Goal: Transaction & Acquisition: Register for event/course

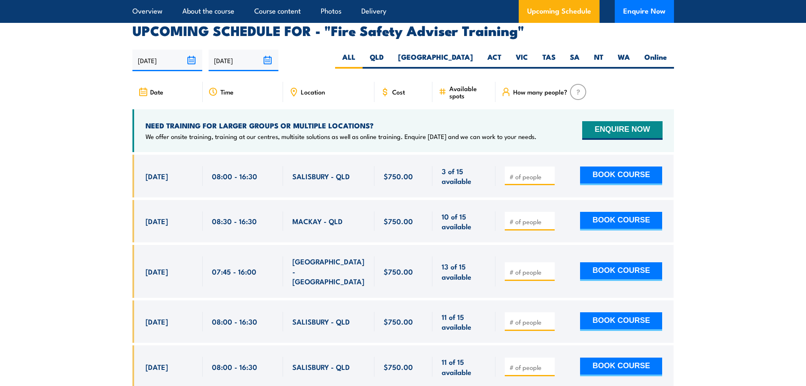
drag, startPoint x: 606, startPoint y: 271, endPoint x: 579, endPoint y: 303, distance: 42.1
click at [543, 269] on span at bounding box center [530, 271] width 44 height 10
click at [549, 267] on div at bounding box center [530, 271] width 50 height 19
type input "1"
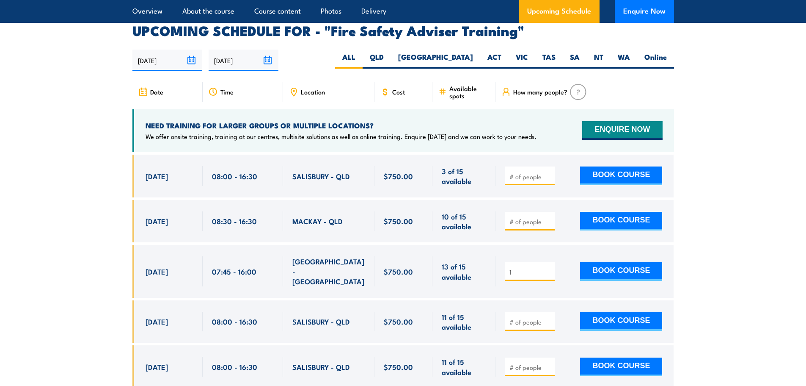
click at [548, 271] on input "1" at bounding box center [531, 272] width 42 height 8
click at [583, 269] on button "BOOK COURSE" at bounding box center [621, 271] width 82 height 19
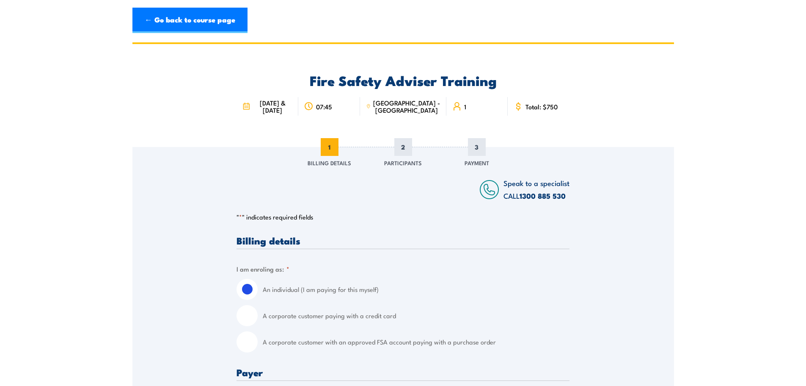
click at [246, 313] on input "A corporate customer paying with a credit card" at bounding box center [247, 315] width 21 height 21
radio input "true"
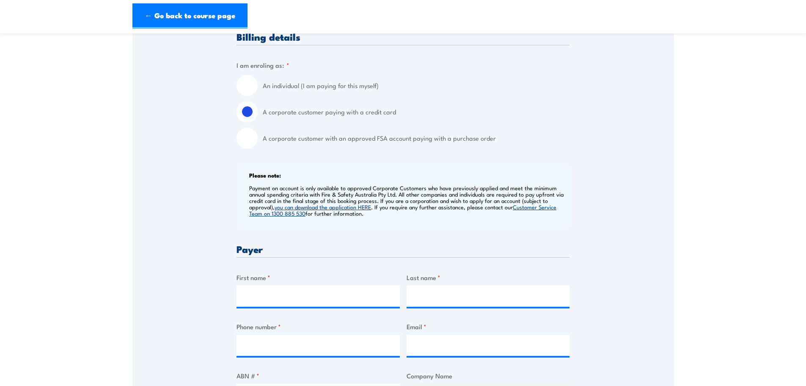
scroll to position [254, 0]
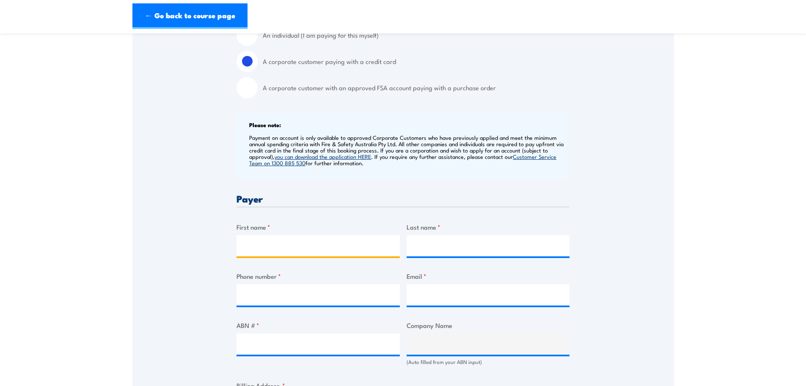
click at [266, 247] on input "First name *" at bounding box center [318, 245] width 163 height 21
type input "Anna"
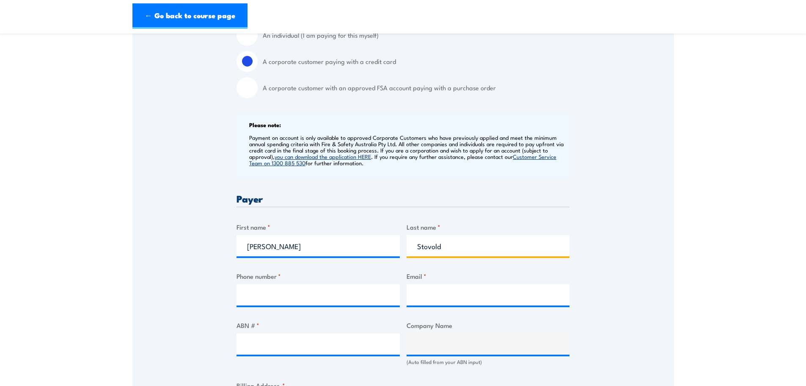
type input "Stovold"
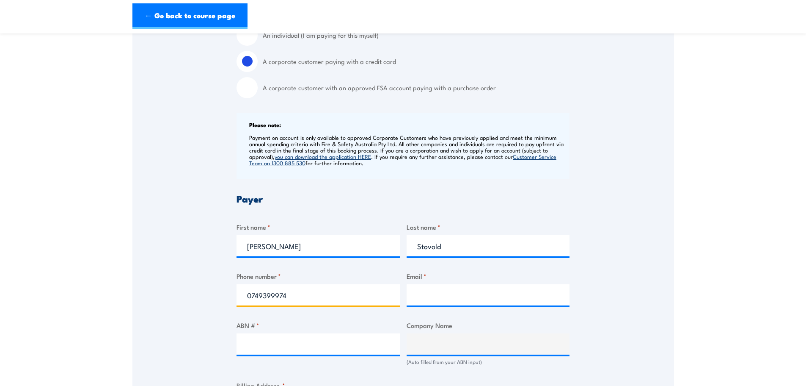
type input "0749399974"
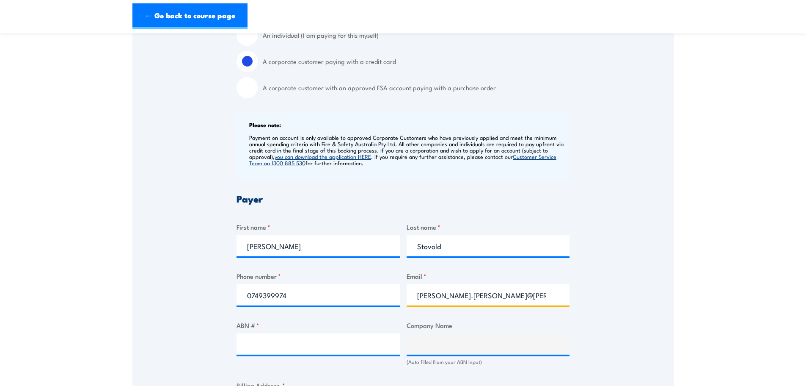
type input "anna.stovold@livingstone.qld.gov.au"
type input "95399253048"
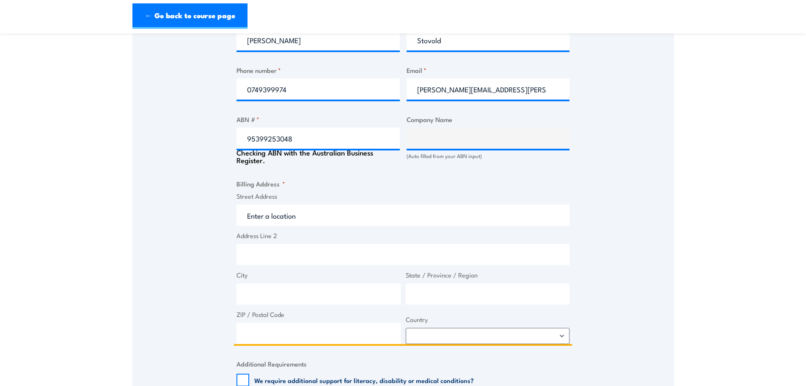
scroll to position [482, 0]
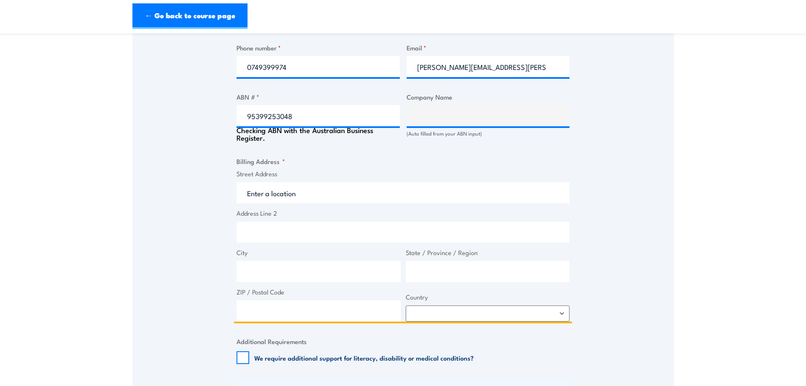
type input "LIVINGSTONE SHIRE COUNCIL"
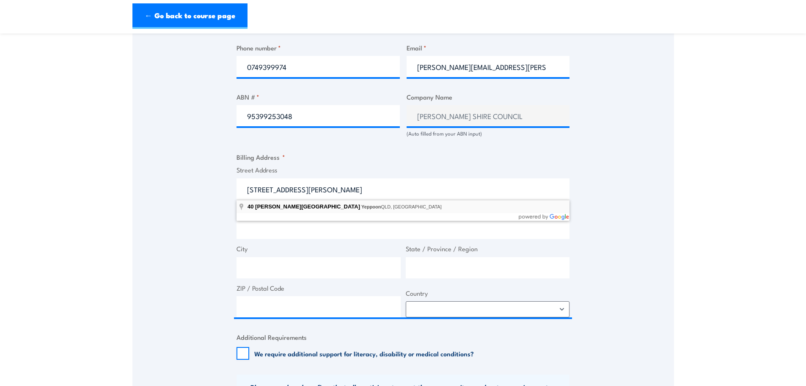
type input "40 James Street, Yeppoon QLD, Australia"
type input "40 James St"
type input "Yeppoon"
type input "Queensland"
type input "4703"
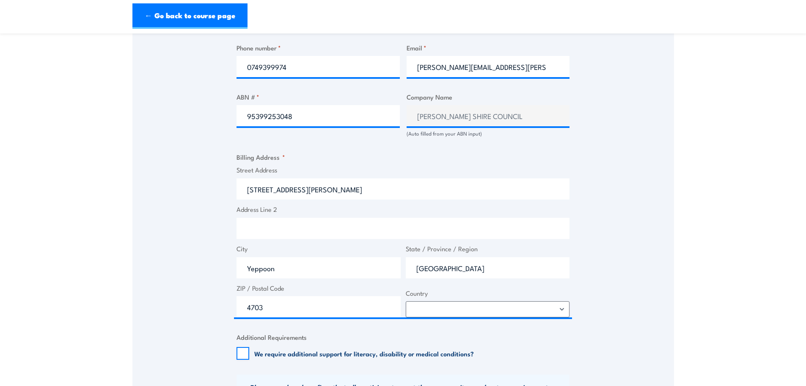
select select "Australia"
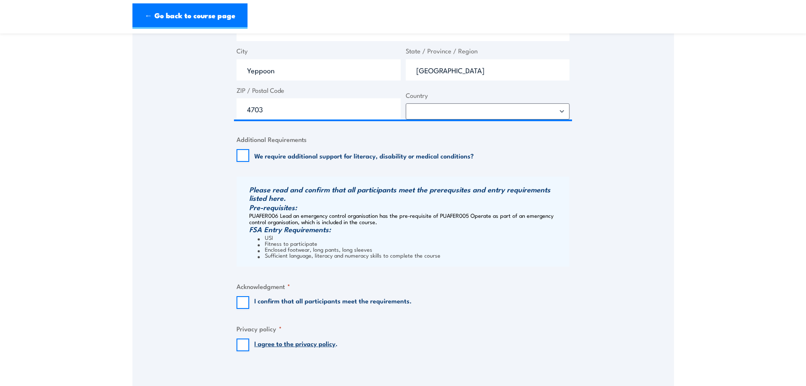
scroll to position [736, 0]
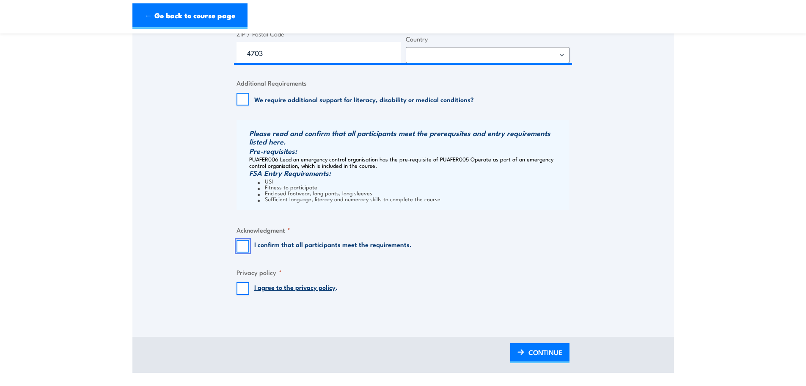
click at [243, 248] on input "I confirm that all participants meet the requirements." at bounding box center [243, 246] width 13 height 13
checkbox input "true"
click at [243, 290] on input "I agree to the privacy policy ." at bounding box center [243, 288] width 13 height 13
checkbox input "true"
click at [557, 362] on link "CONTINUE" at bounding box center [539, 353] width 59 height 20
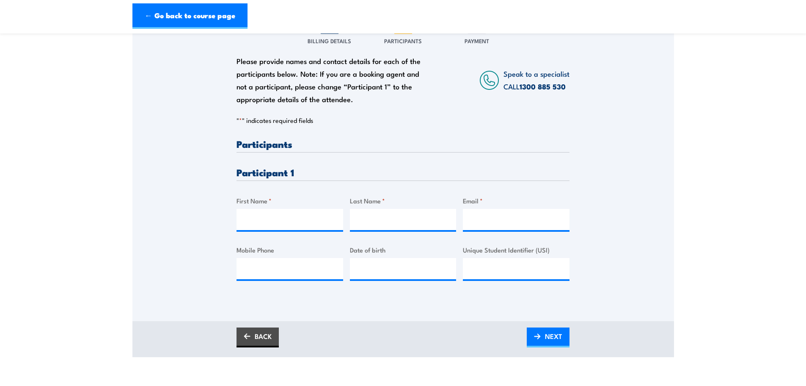
scroll to position [127, 0]
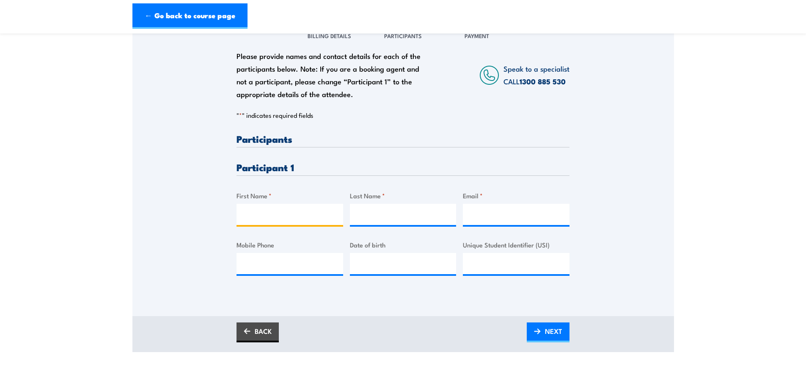
click at [261, 210] on input "First Name *" at bounding box center [290, 214] width 107 height 21
type input "Peter"
type input "Galdal"
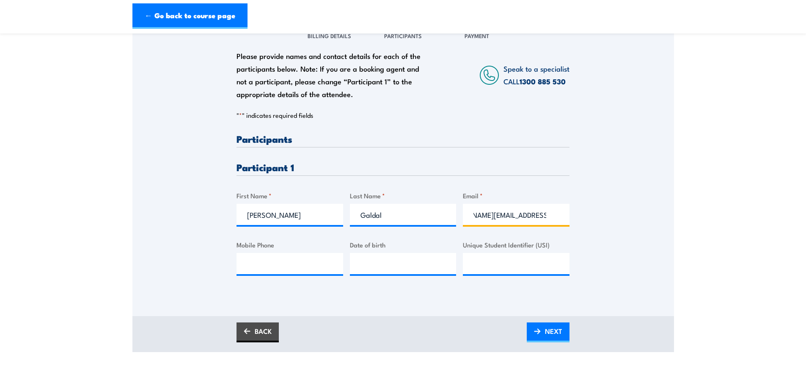
scroll to position [0, 41]
type input "peter.galdal@livingstone.qld.gov.au"
click at [269, 268] on input "Mobile Phone" at bounding box center [290, 263] width 107 height 21
paste input "0438 783 243"
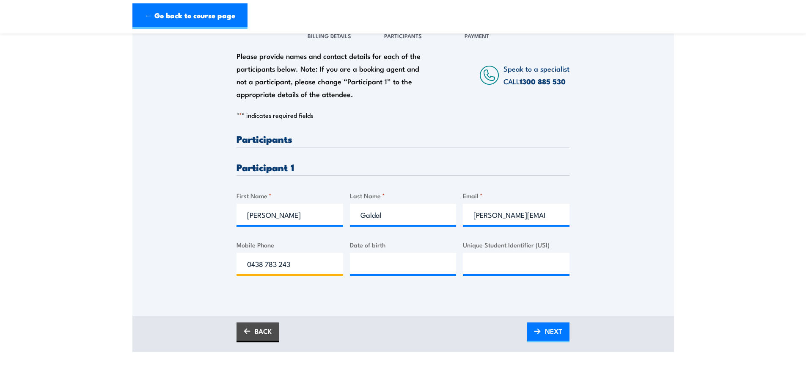
type input "0438 783 243"
type input "__/__/____"
click at [418, 269] on input "__/__/____" at bounding box center [403, 263] width 107 height 21
click at [364, 264] on input "__/__/____" at bounding box center [403, 263] width 107 height 21
type input "18/11/1974"
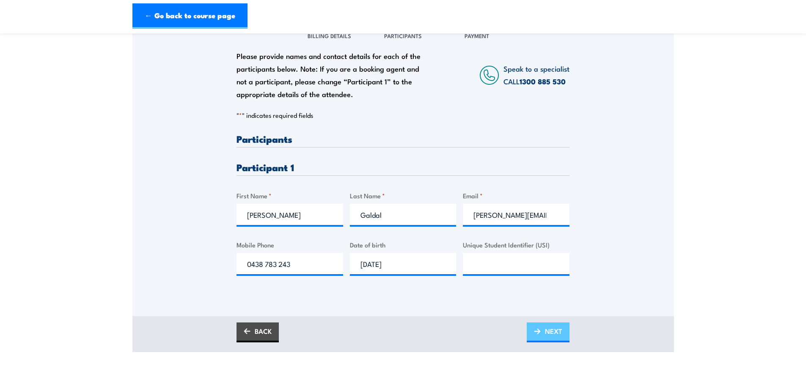
click at [551, 330] on span "NEXT" at bounding box center [553, 331] width 17 height 22
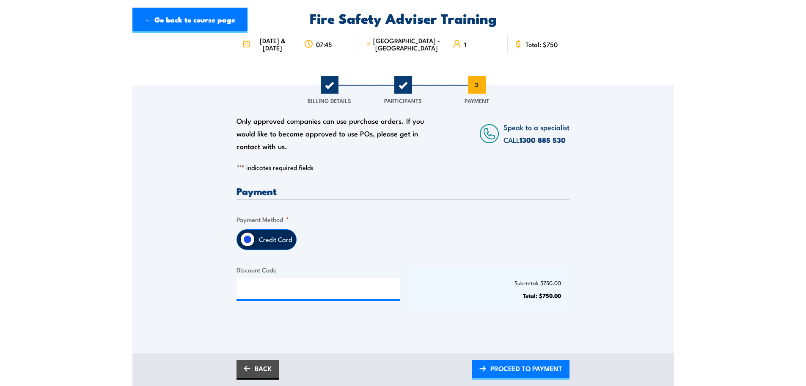
scroll to position [169, 0]
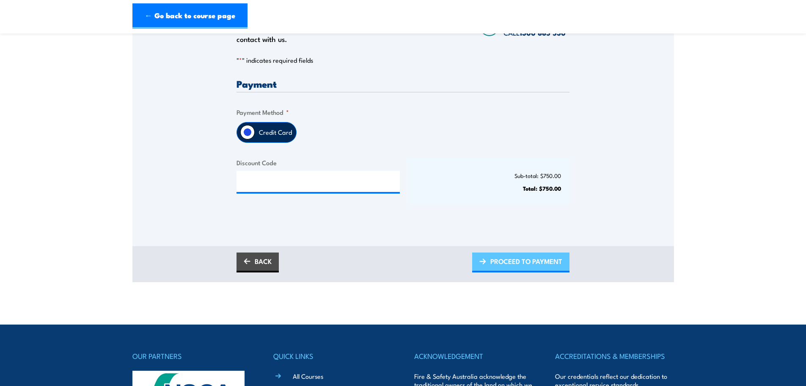
click at [515, 260] on span "PROCEED TO PAYMENT" at bounding box center [527, 261] width 72 height 22
